Goal: Share content: Share content

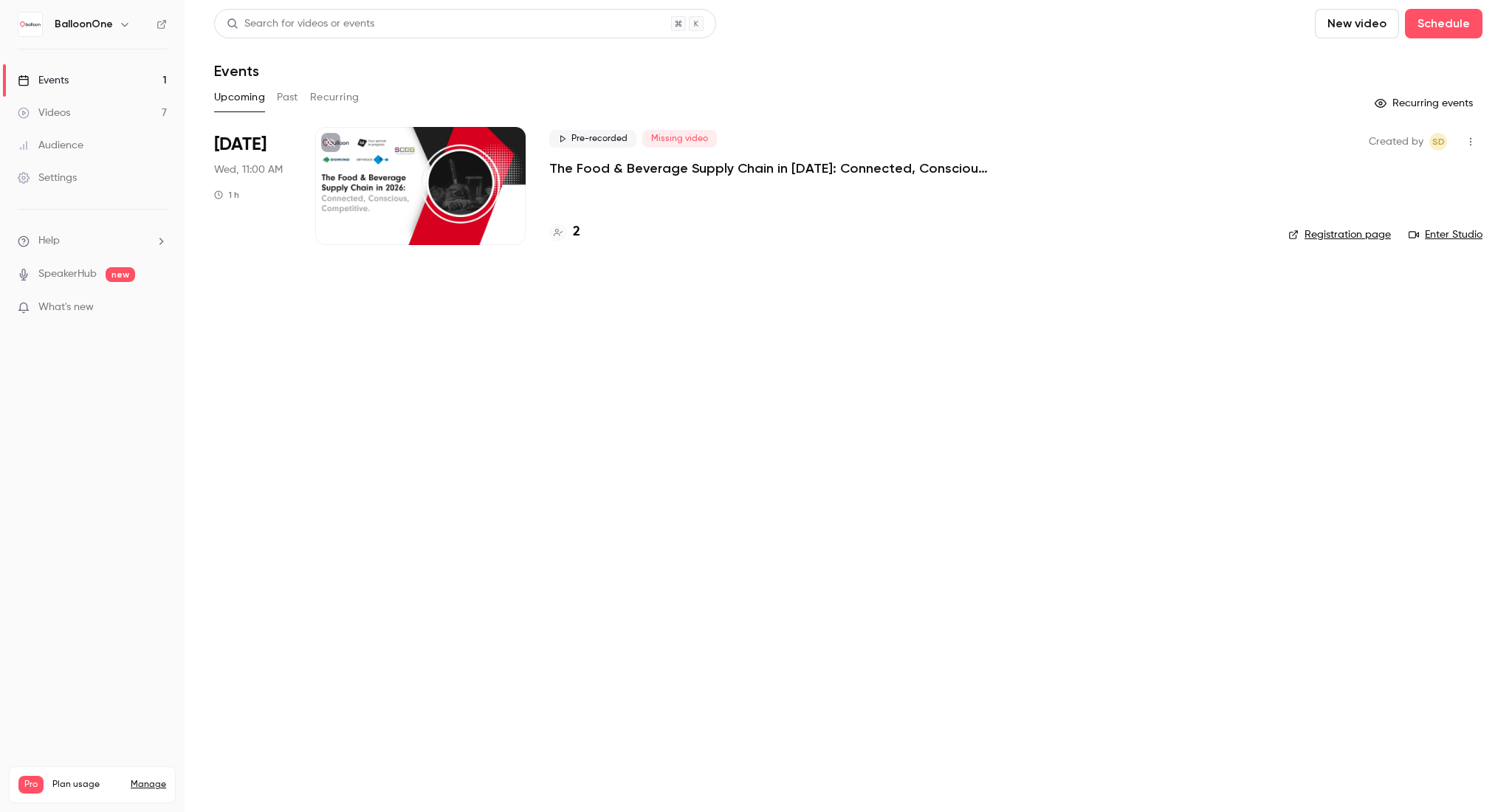
click at [90, 112] on link "Videos 7" at bounding box center [92, 112] width 184 height 32
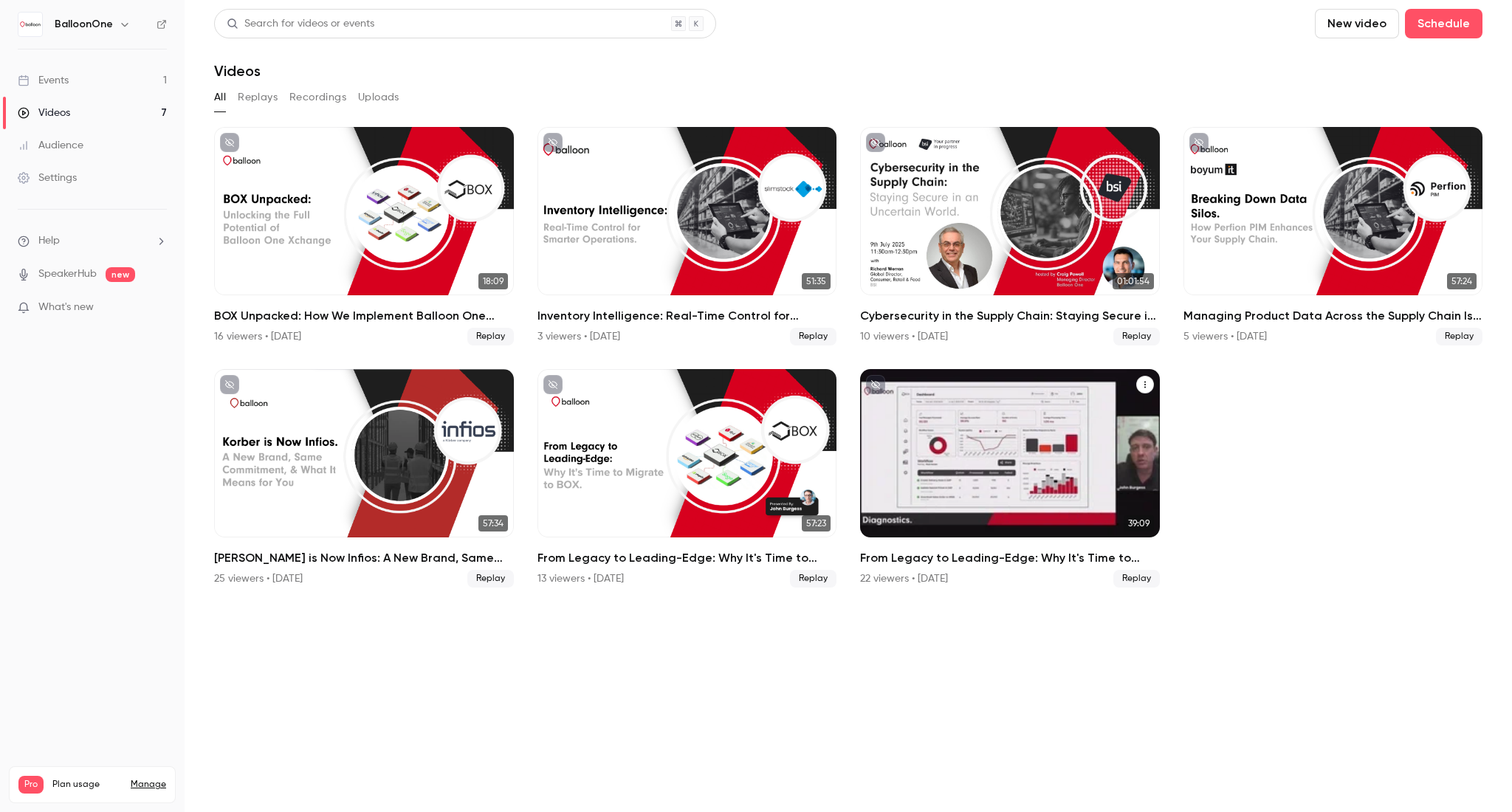
click at [1147, 381] on icon "From Legacy to Leading-Edge: Why It's Time to Migrate to BOX" at bounding box center [1145, 384] width 9 height 9
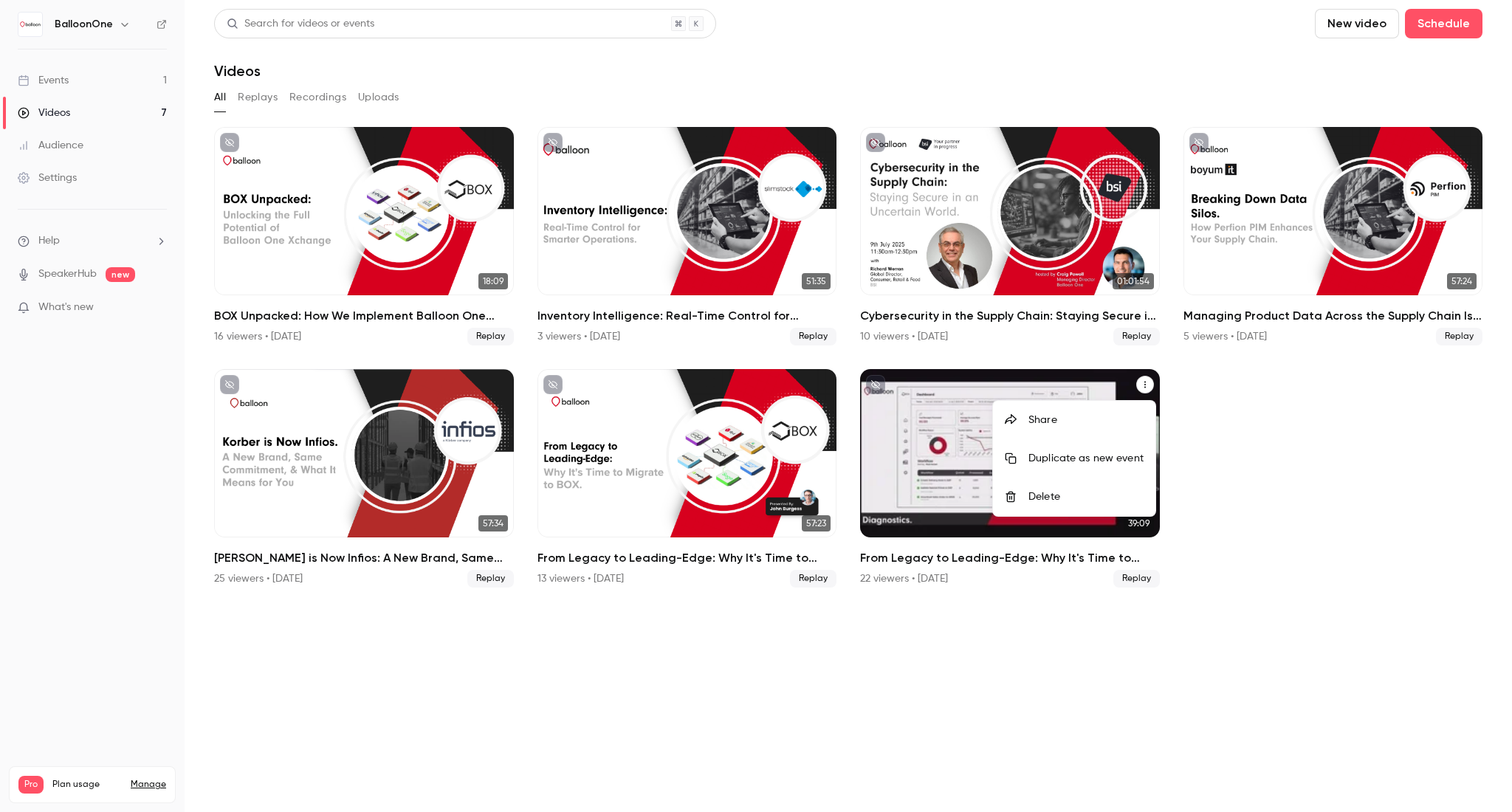
click at [1089, 420] on div "Share" at bounding box center [1085, 420] width 115 height 15
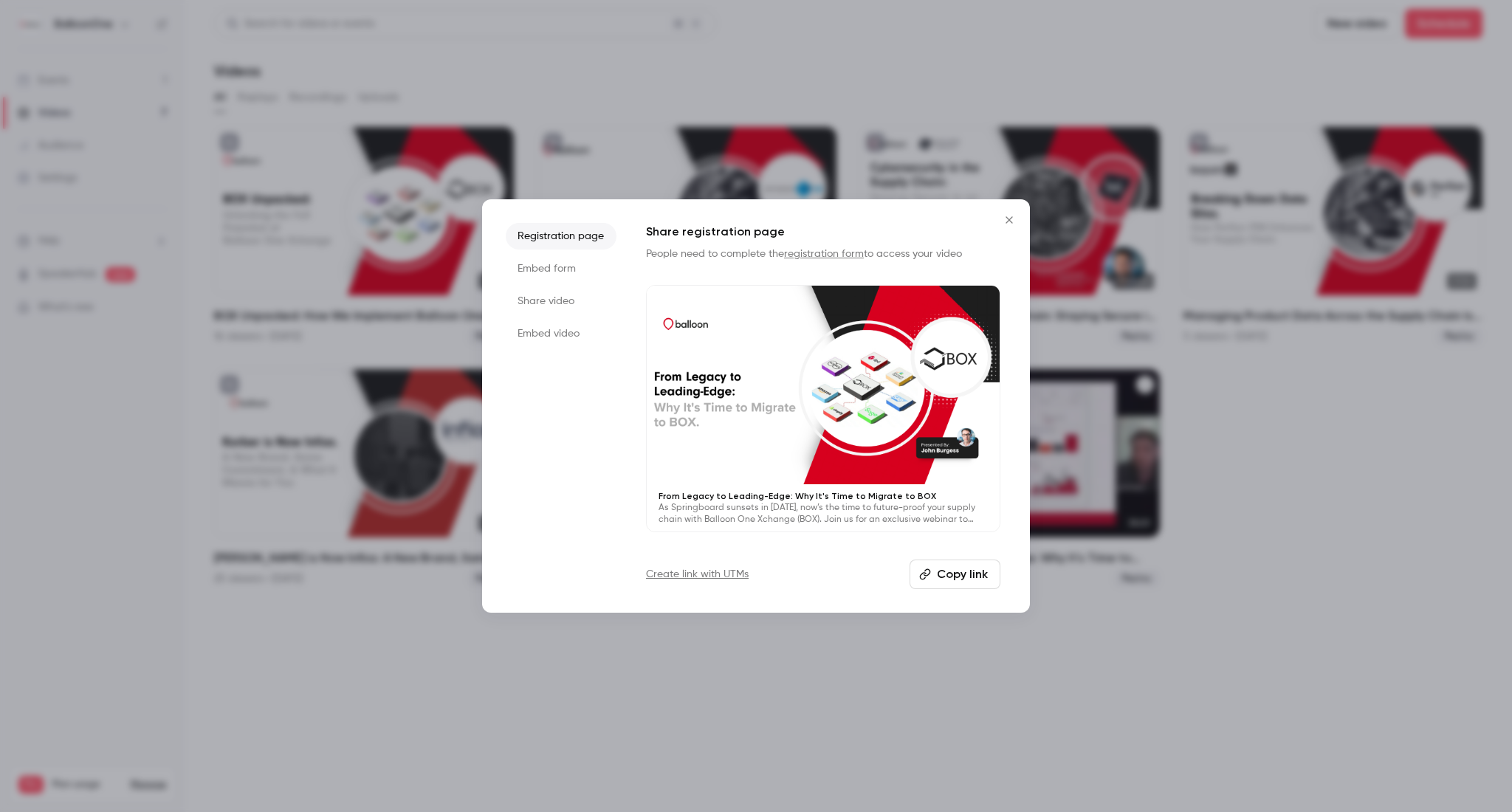
click at [597, 303] on li "Share video" at bounding box center [561, 300] width 111 height 27
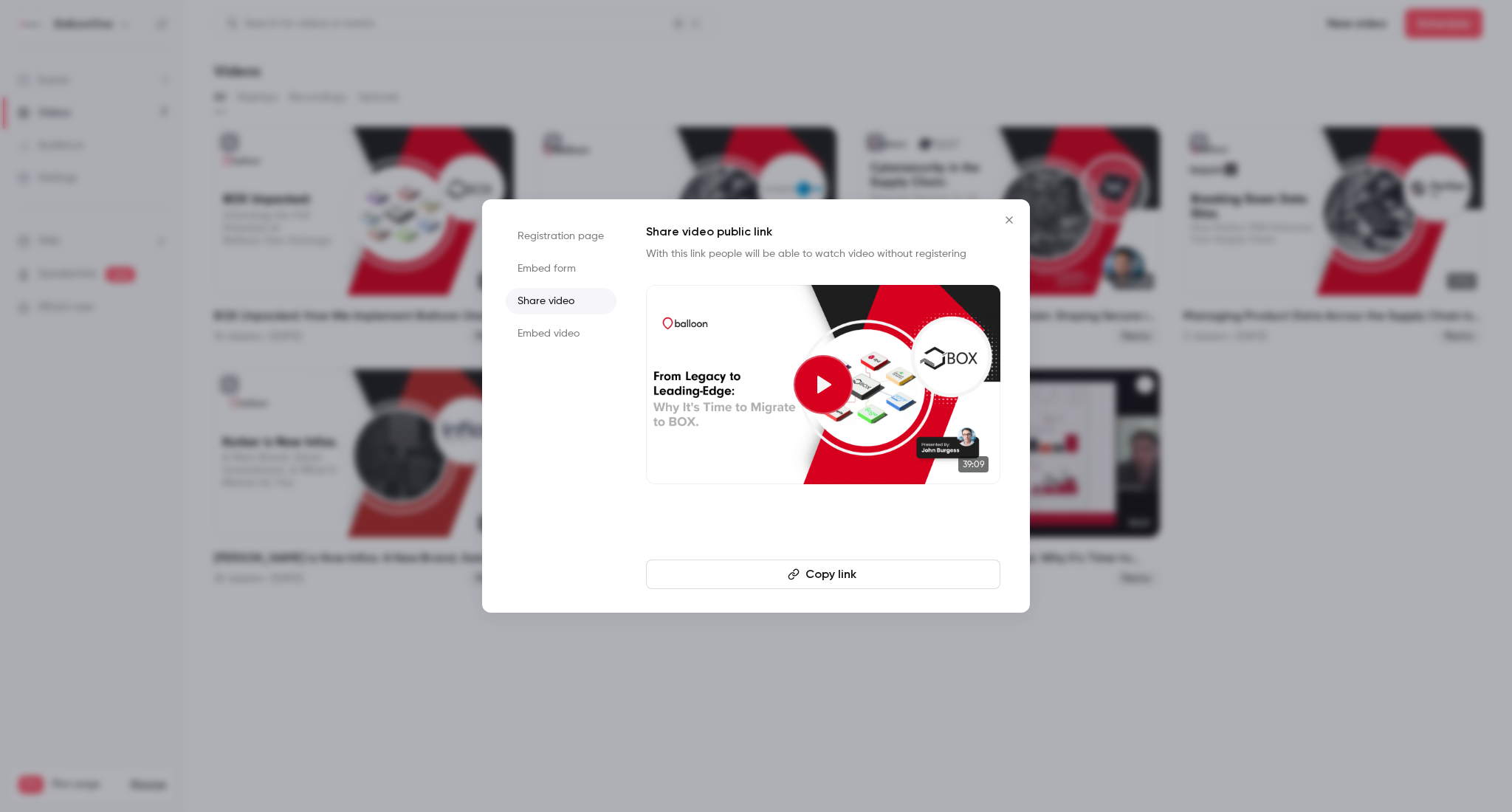
click at [574, 221] on div "Registration page Embed form Share video Embed video Share video public link Wi…" at bounding box center [756, 406] width 548 height 413
click at [568, 236] on li "Registration page" at bounding box center [561, 236] width 111 height 27
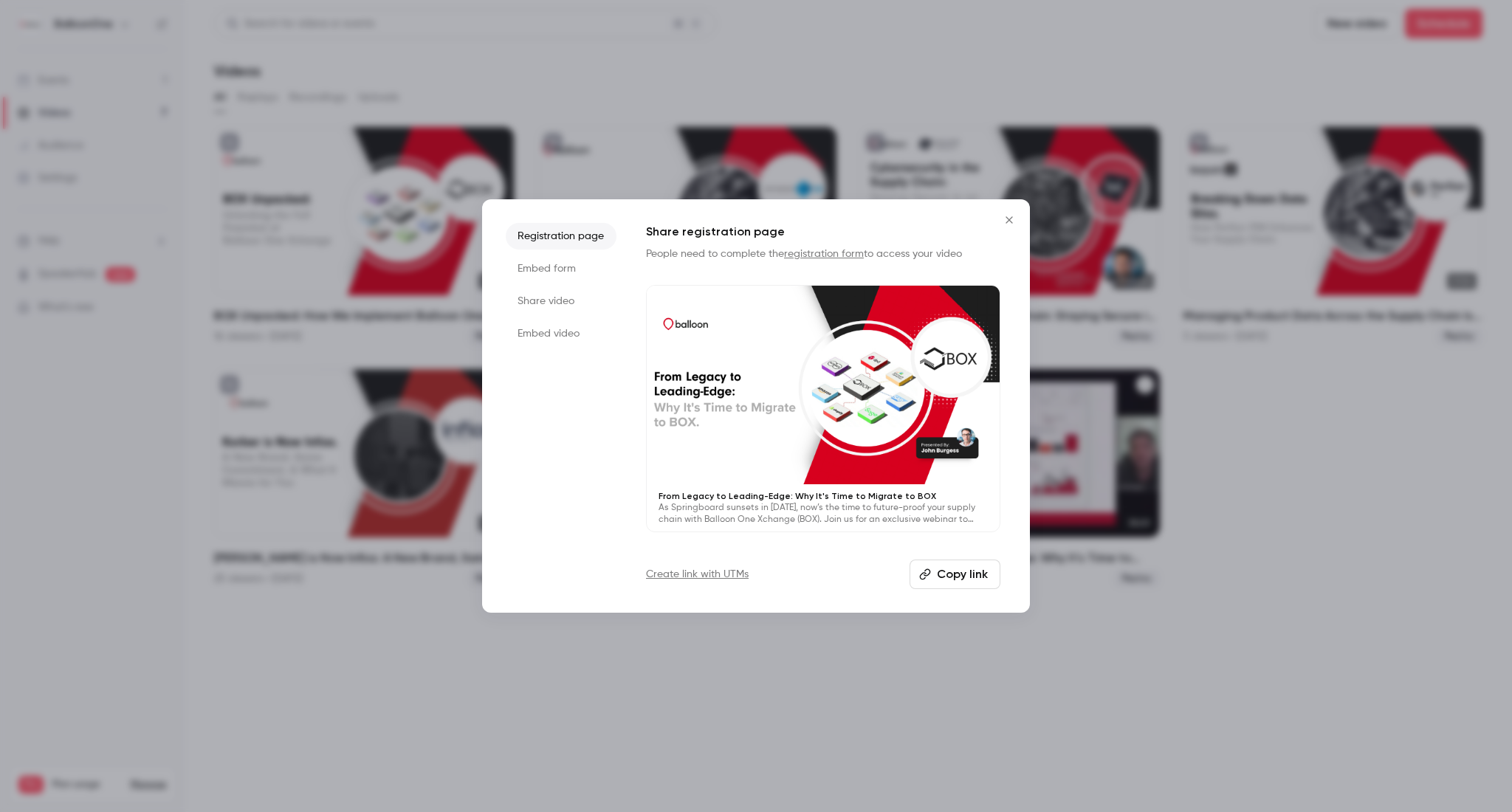
click at [963, 579] on button "Copy link" at bounding box center [954, 574] width 90 height 29
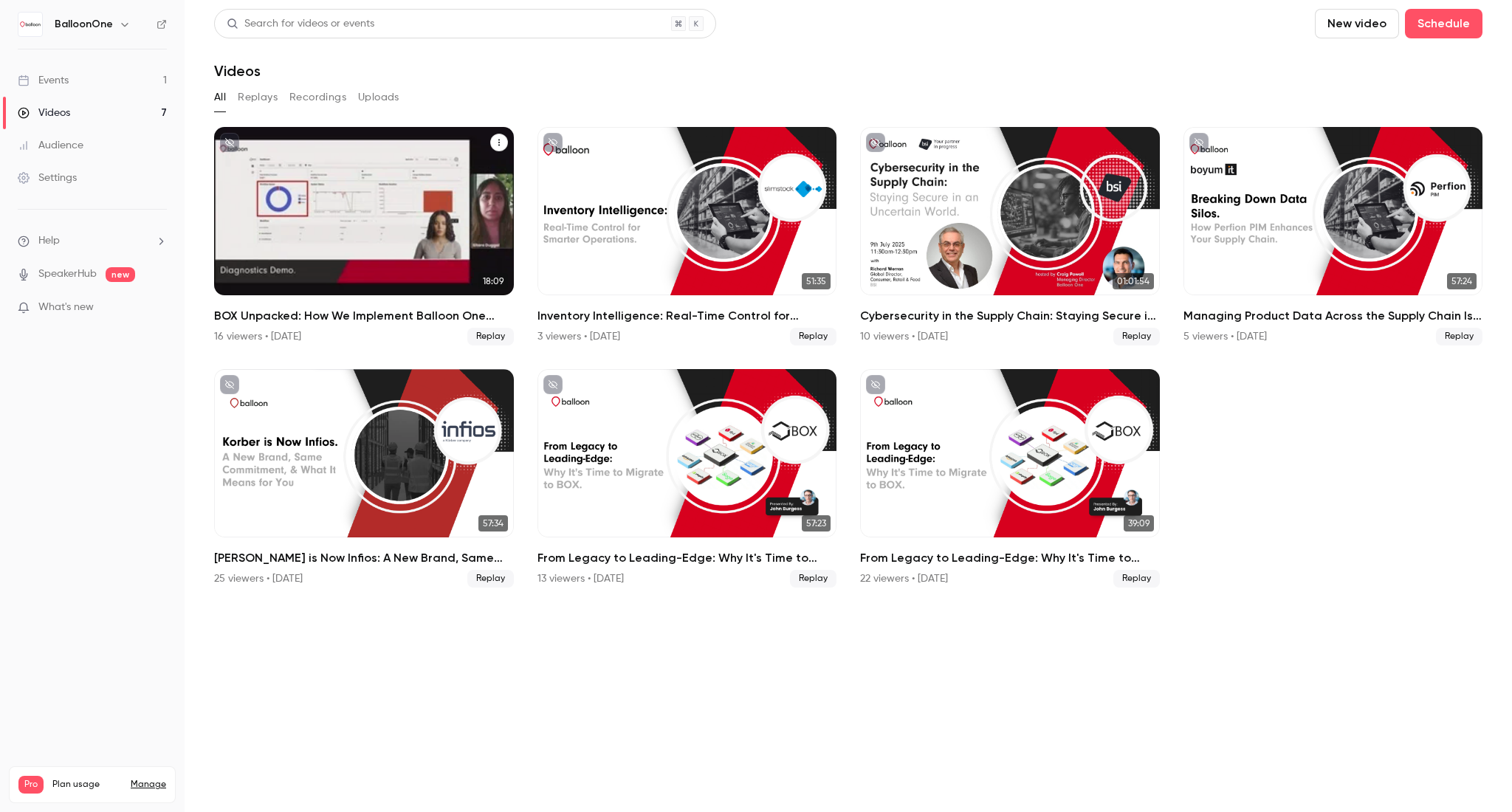
click at [497, 142] on icon "BOX Unpacked: How We Implement Balloon One Xchange (BOX)—Our Proven Project Met…" at bounding box center [499, 143] width 9 height 9
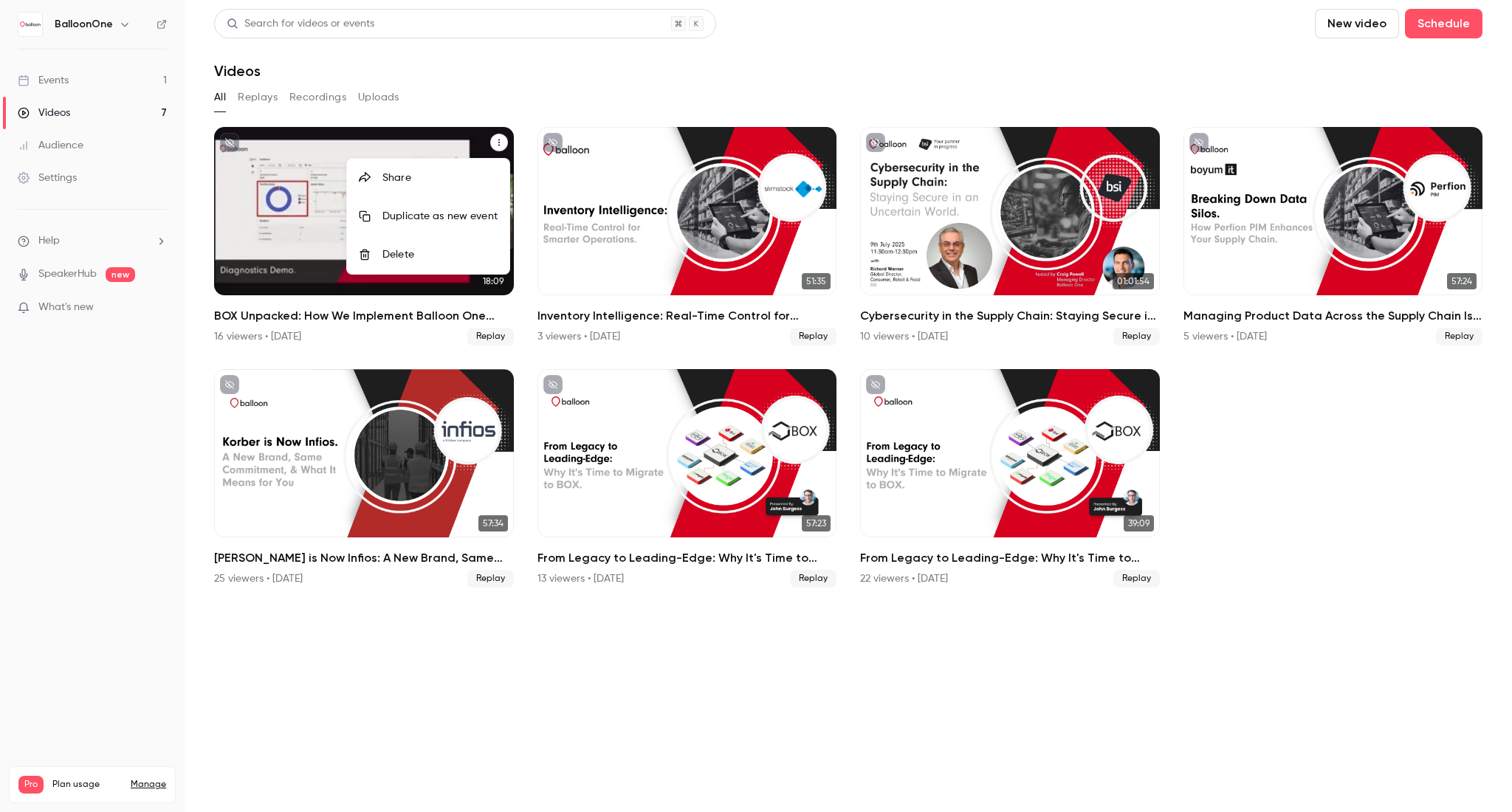
click at [490, 180] on div "Share" at bounding box center [440, 178] width 115 height 15
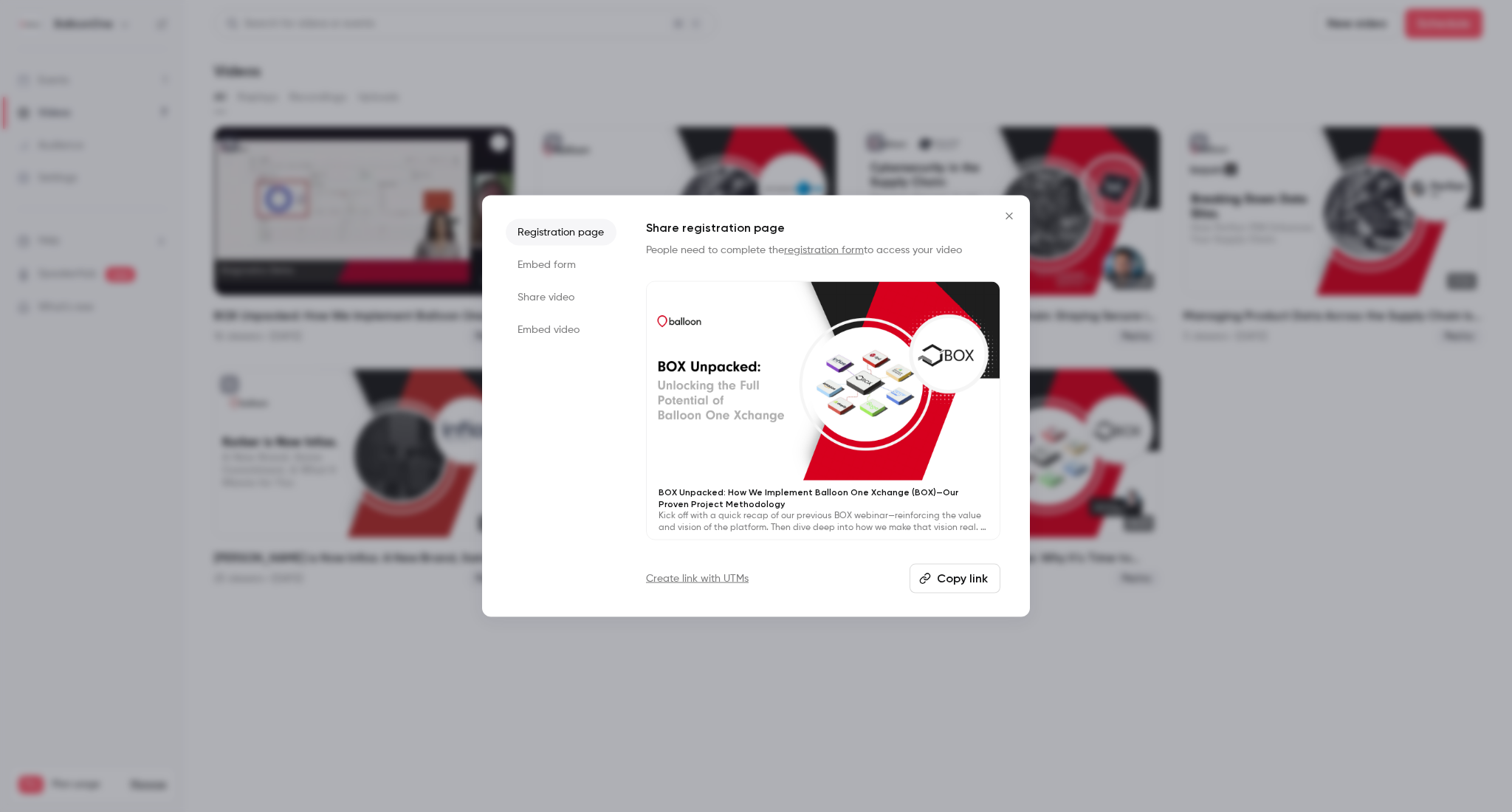
click at [941, 580] on button "Copy link" at bounding box center [954, 578] width 90 height 29
